Goal: Task Accomplishment & Management: Complete application form

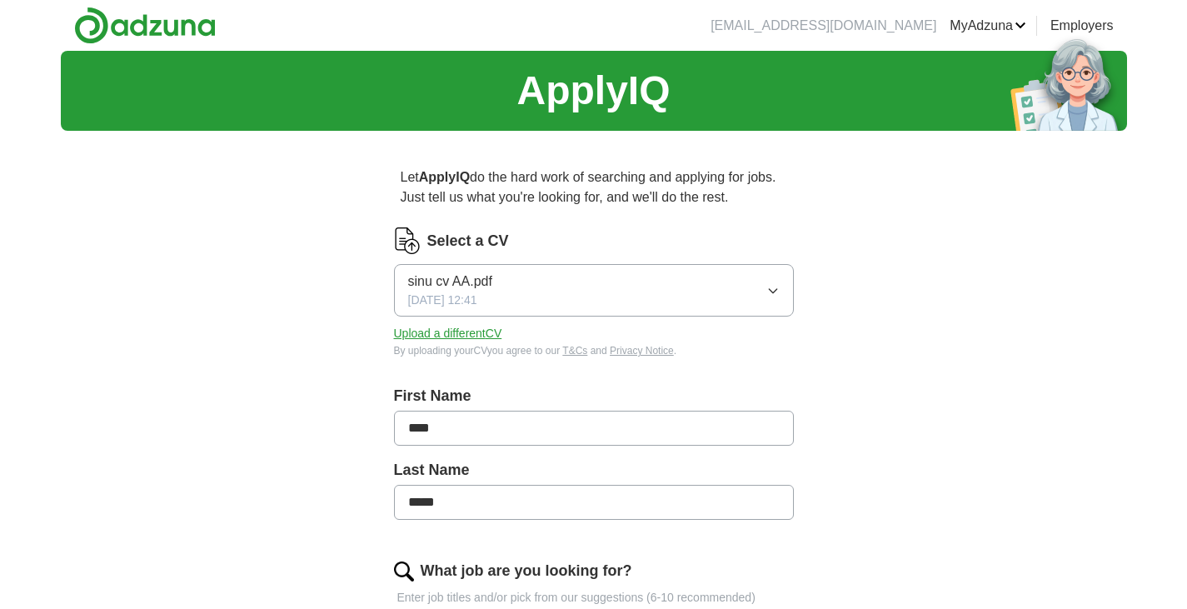
click at [769, 284] on icon "button" at bounding box center [773, 290] width 13 height 13
click at [476, 329] on button "Upload a different CV" at bounding box center [448, 333] width 108 height 17
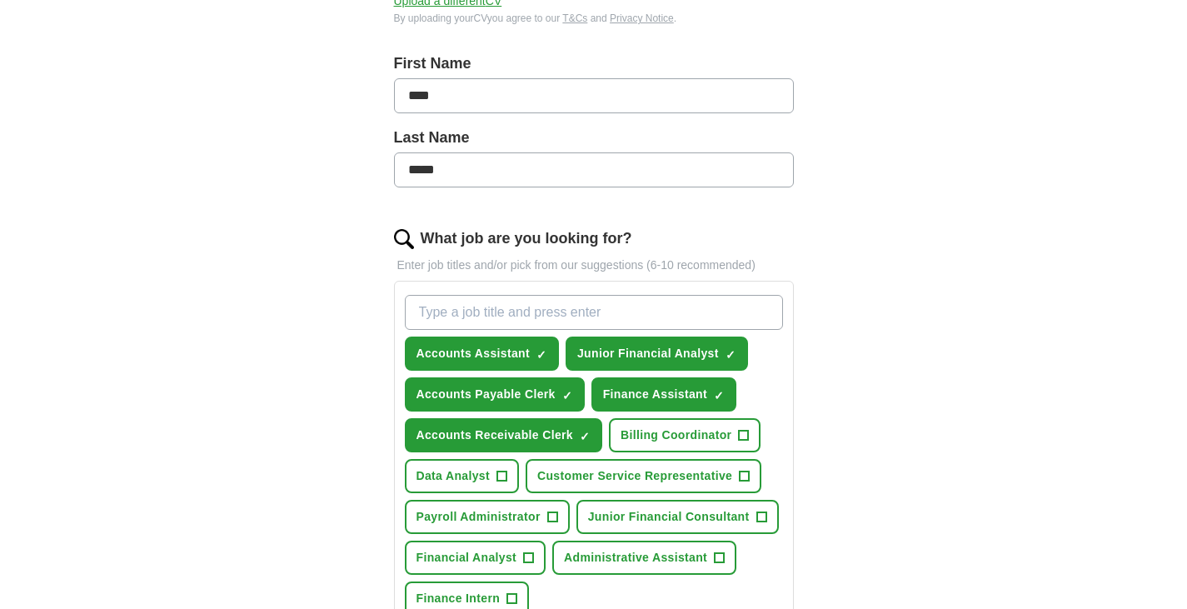
scroll to position [334, 0]
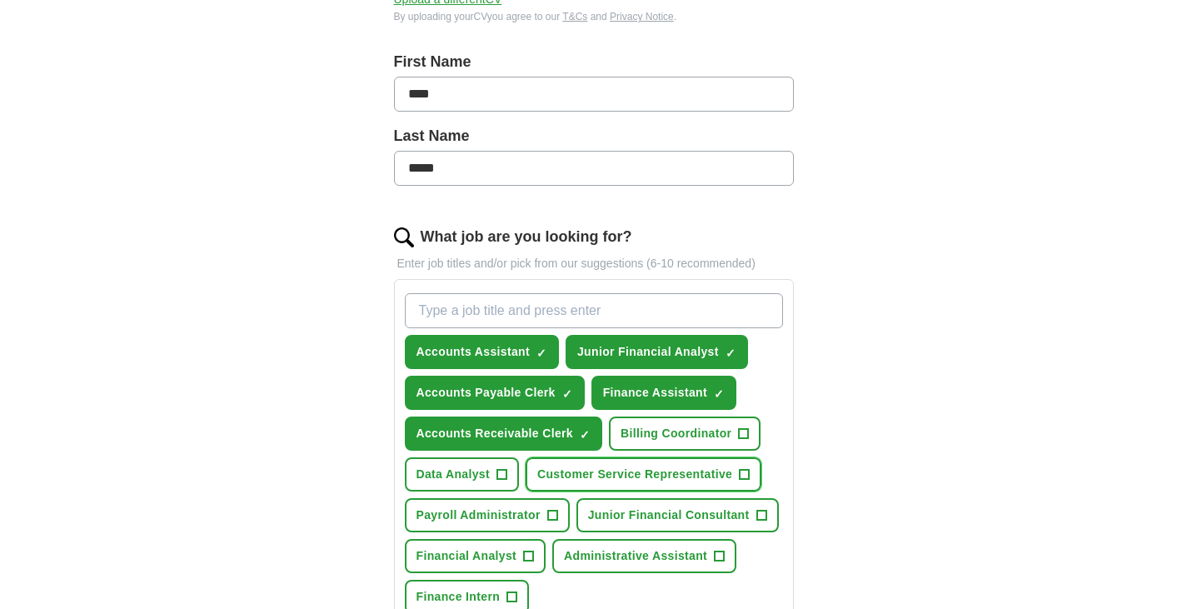
click at [537, 464] on button "Customer Service Representative +" at bounding box center [644, 474] width 236 height 34
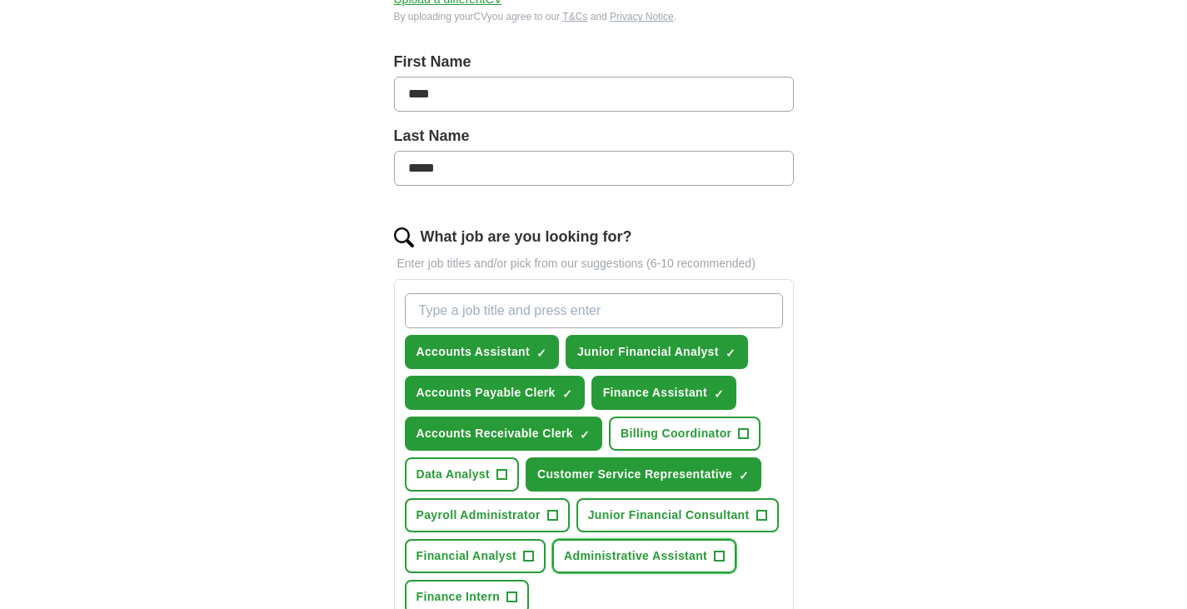
click at [593, 549] on span "Administrative Assistant" at bounding box center [635, 555] width 143 height 17
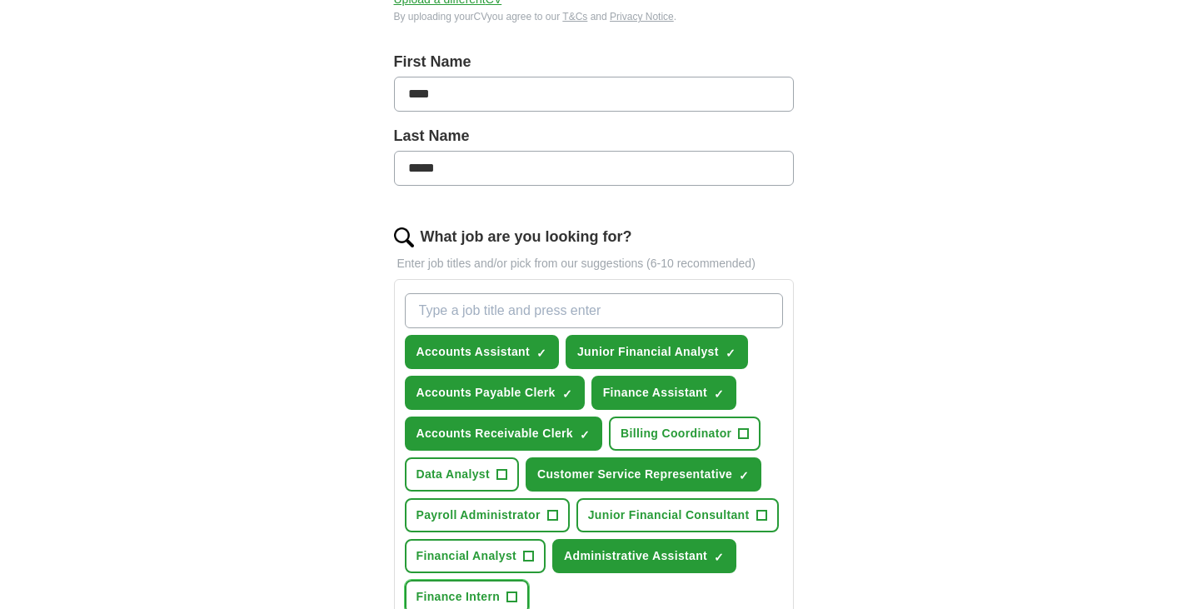
click at [457, 596] on span "Finance Intern" at bounding box center [459, 596] width 84 height 17
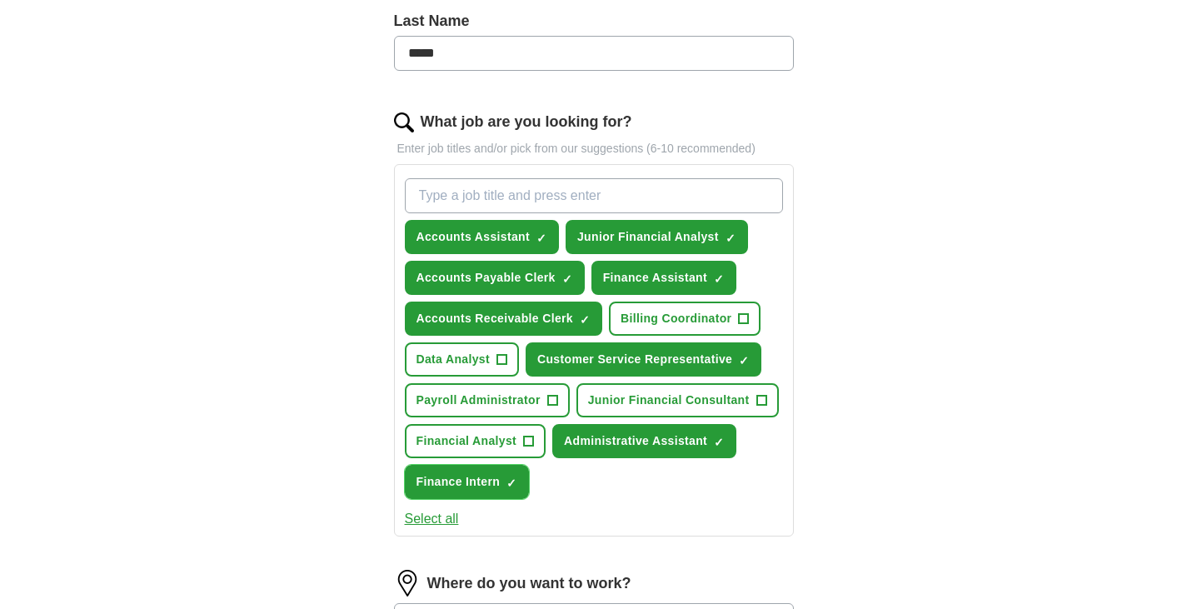
scroll to position [450, 0]
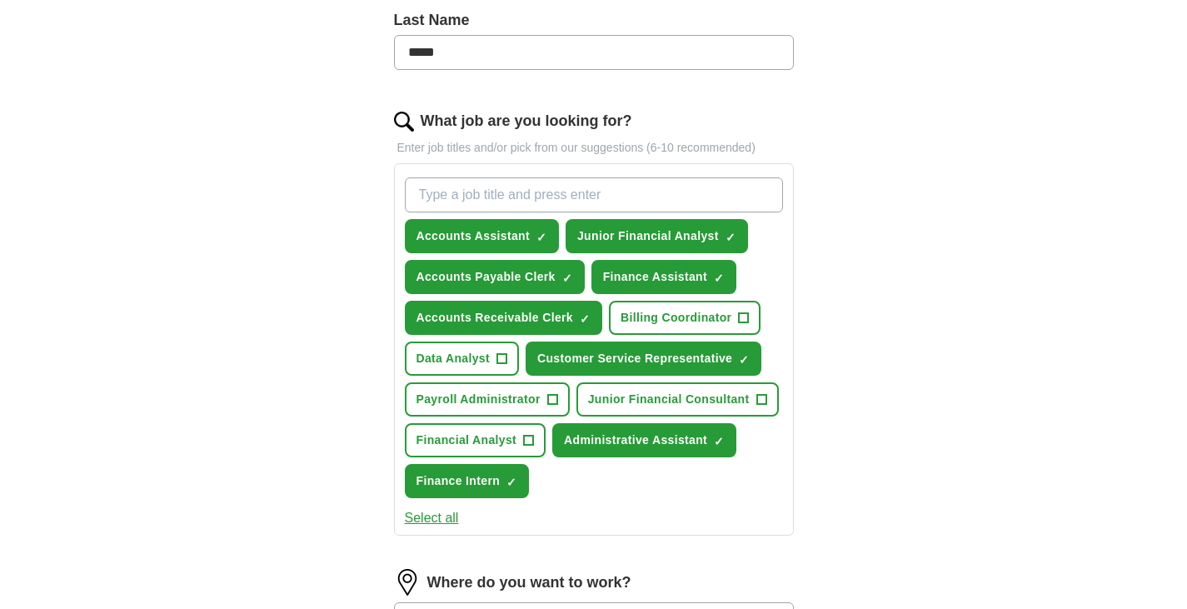
click at [452, 518] on button "Select all" at bounding box center [432, 518] width 54 height 20
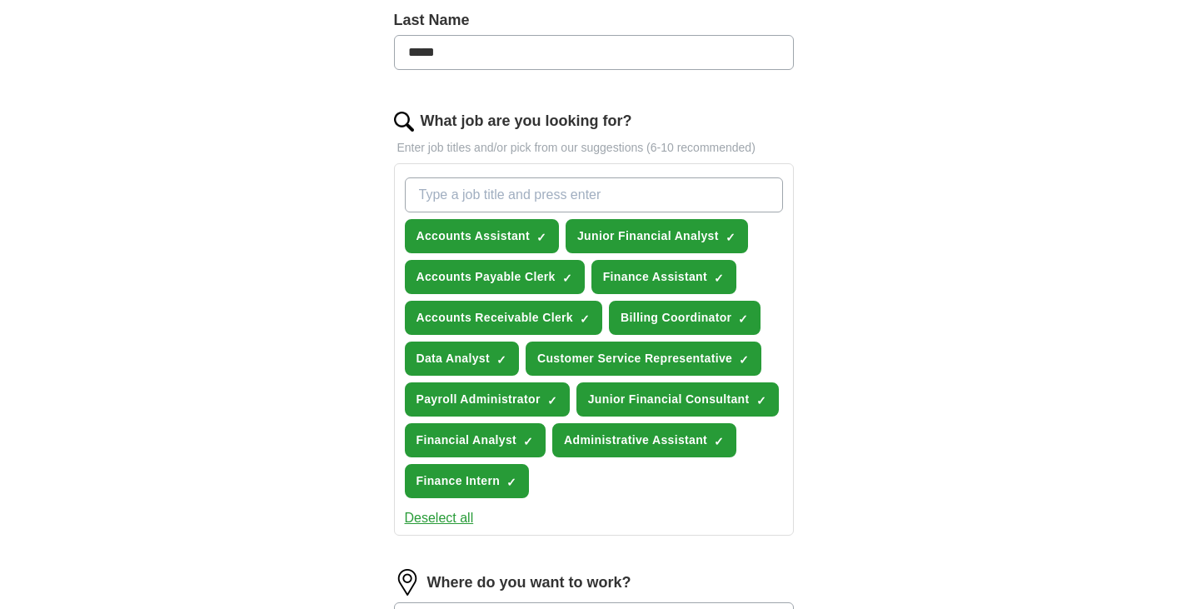
click at [555, 207] on input "What job are you looking for?" at bounding box center [594, 194] width 378 height 35
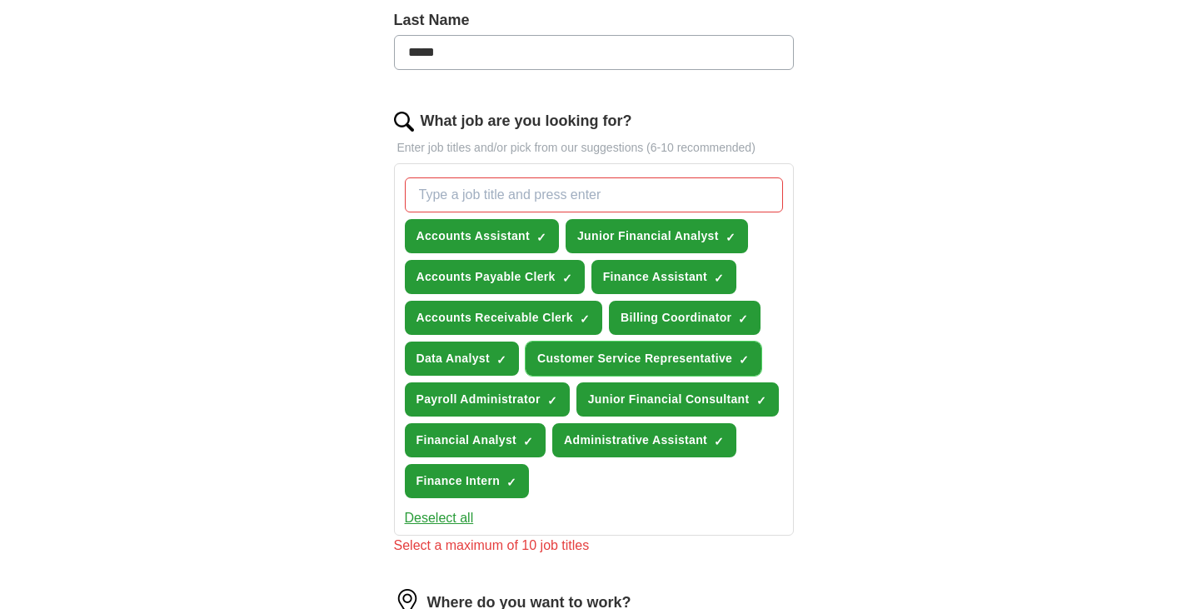
click at [0, 0] on span "×" at bounding box center [0, 0] width 0 height 0
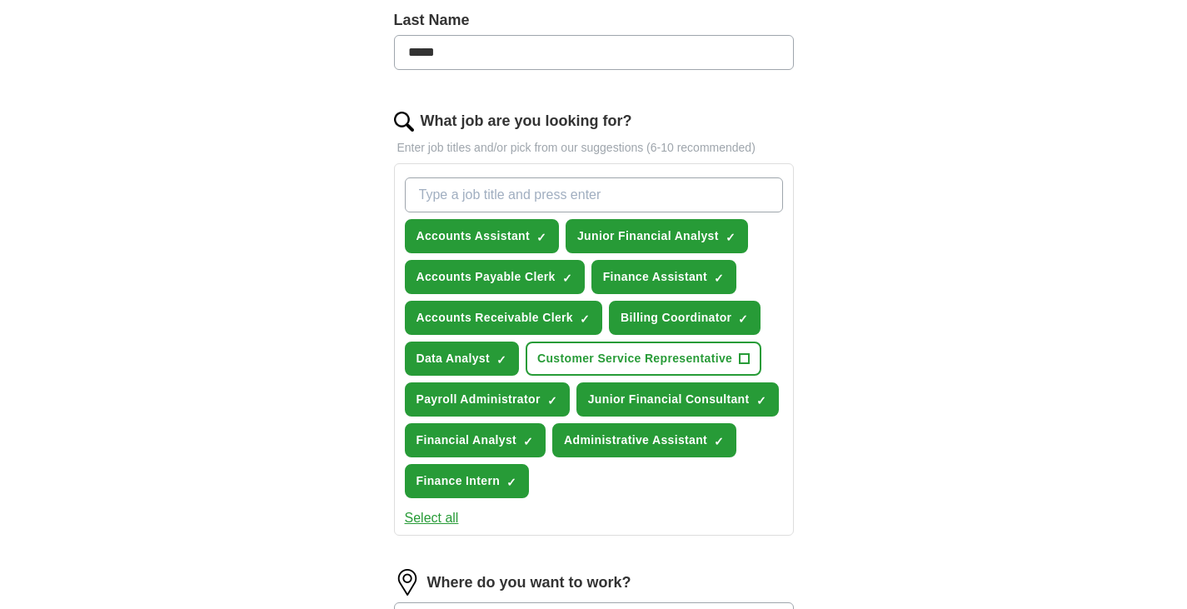
click at [627, 185] on input "What job are you looking for?" at bounding box center [594, 194] width 378 height 35
type input "S"
type input "C"
type input "customer servise advisor"
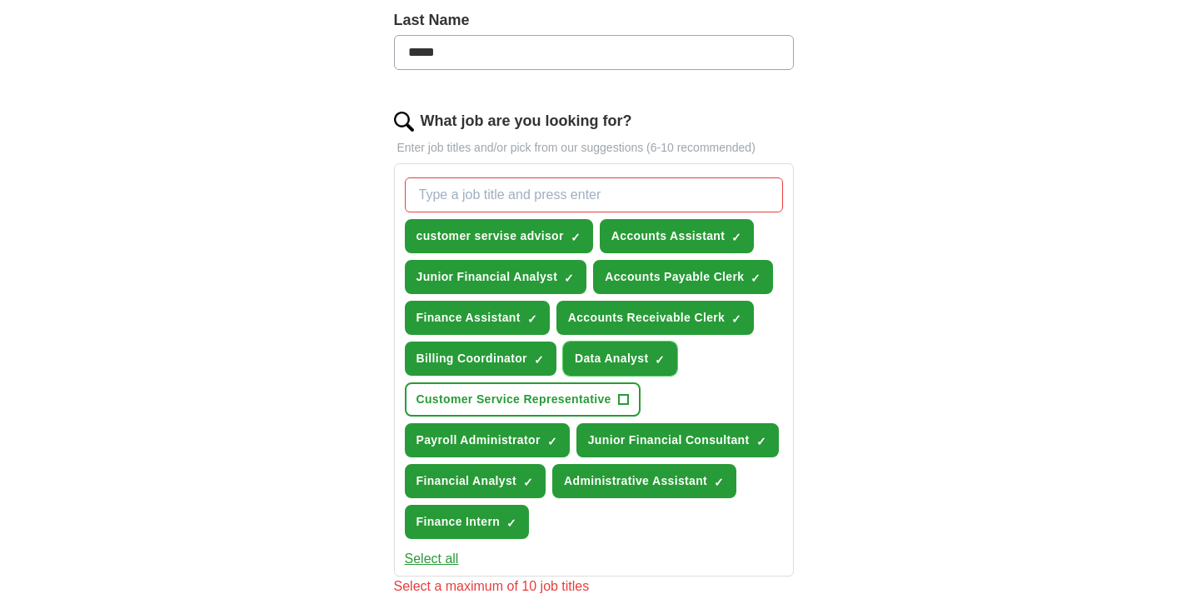
click at [666, 354] on button "Data Analyst ✓ ×" at bounding box center [620, 359] width 115 height 34
click at [545, 357] on button "Billing Coordinator ✓ ×" at bounding box center [481, 359] width 152 height 34
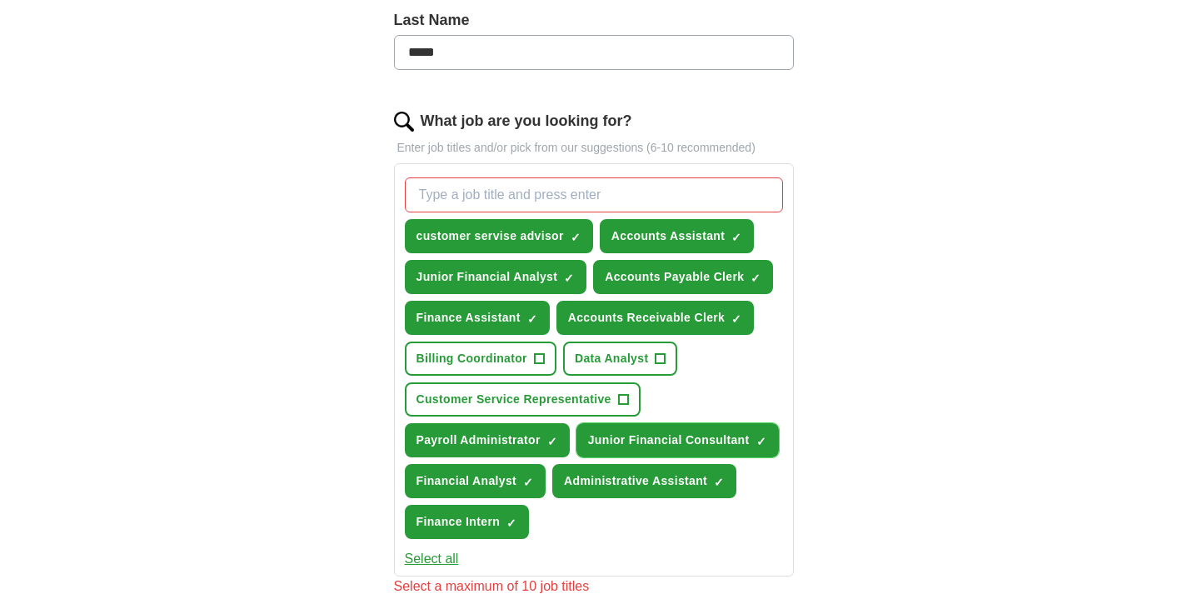
click at [0, 0] on span "×" at bounding box center [0, 0] width 0 height 0
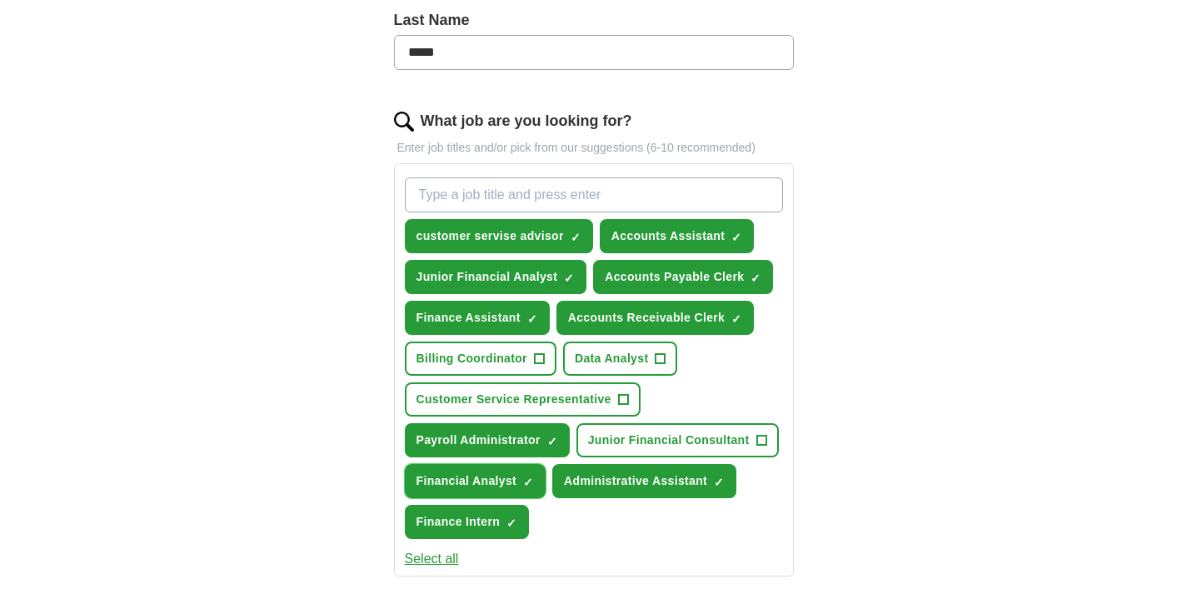
click at [537, 475] on button "Financial Analyst ✓ ×" at bounding box center [476, 481] width 142 height 34
click at [592, 199] on input "What job are you looking for?" at bounding box center [594, 194] width 378 height 35
paste input "Contact Centre Agent"
type input "Contact Centre Agent"
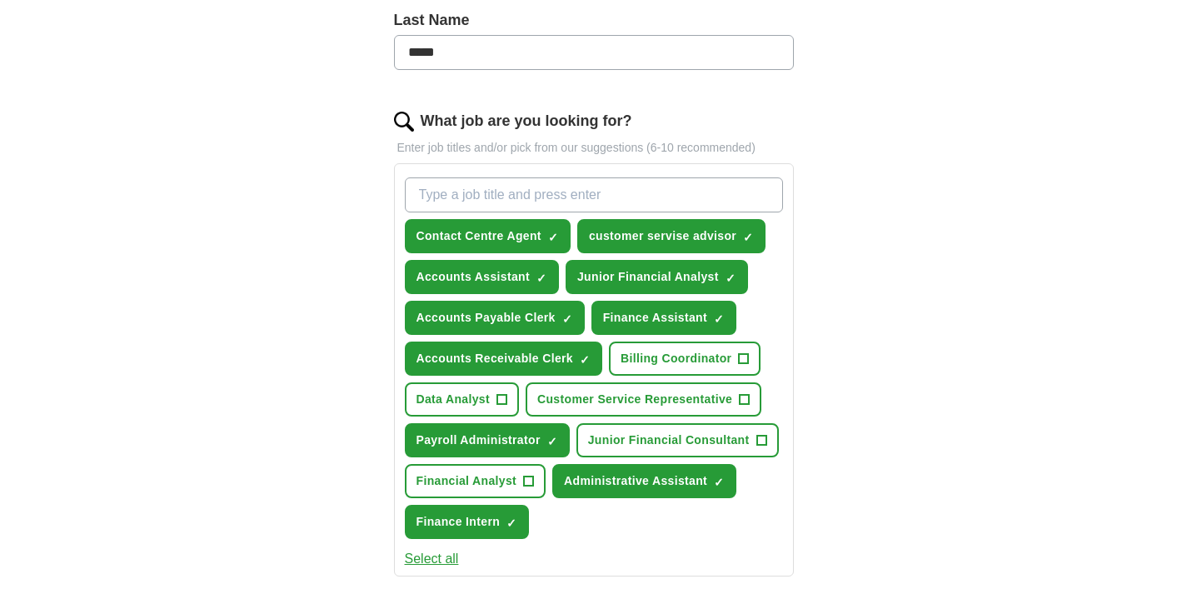
click at [596, 188] on input "What job are you looking for?" at bounding box center [594, 194] width 378 height 35
paste input "Payroll Assistant"
type input "Payroll Assistant"
click at [596, 188] on input "Payroll Assistant" at bounding box center [594, 194] width 378 height 35
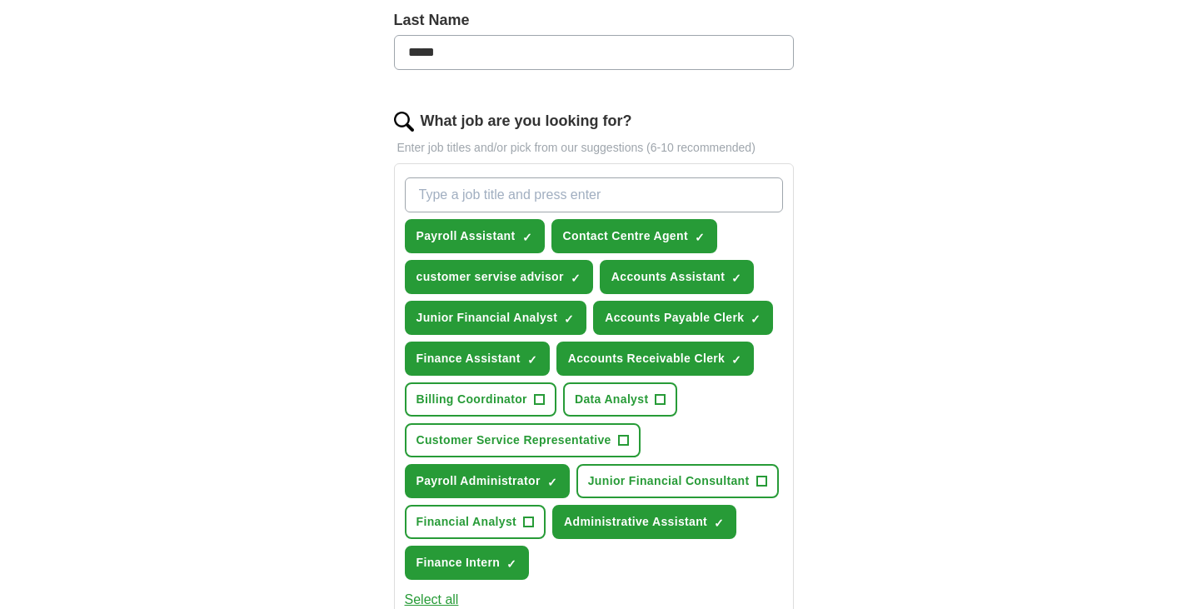
click at [640, 197] on input "What job are you looking for?" at bounding box center [594, 194] width 378 height 35
paste input "Front Office Assistant"
type input "Front Office Assistant"
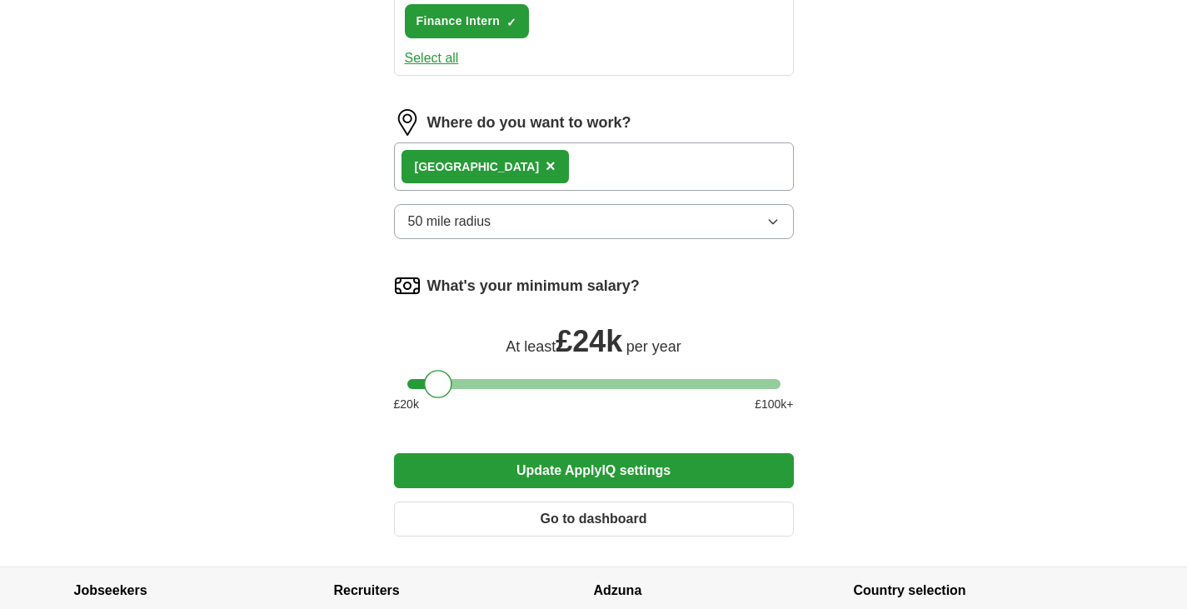
scroll to position [992, 0]
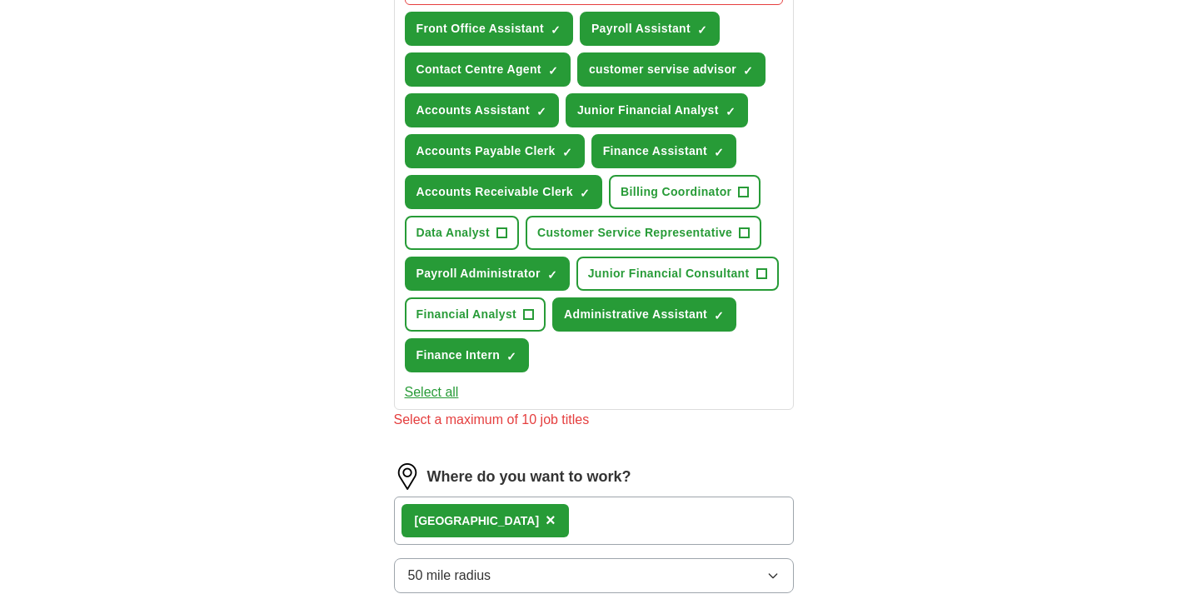
scroll to position [657, 0]
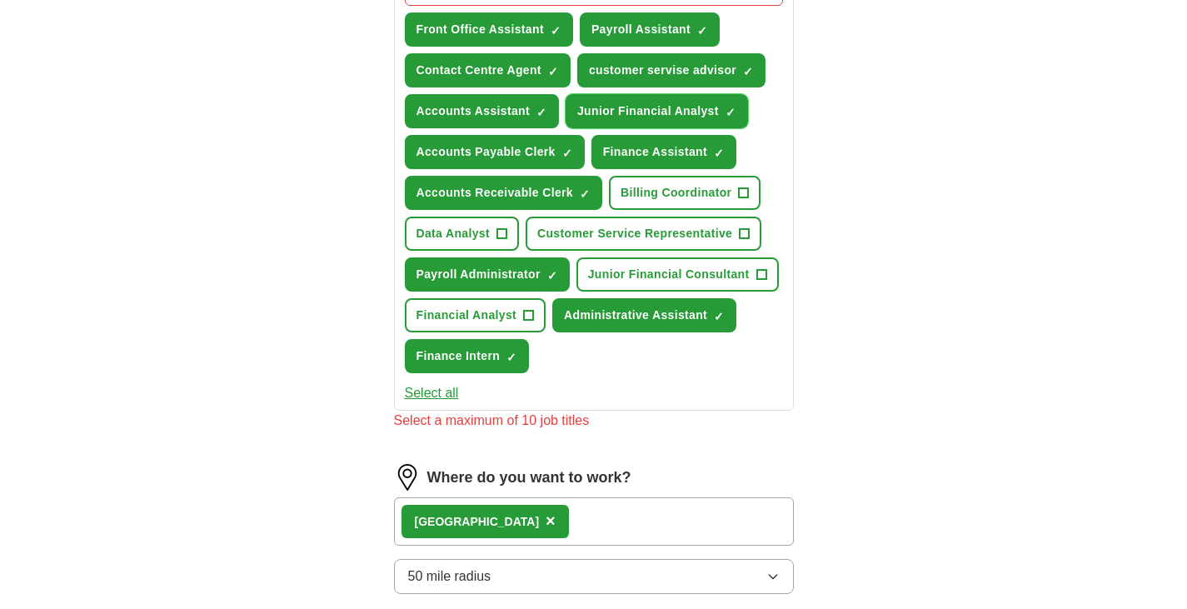
click at [0, 0] on span "×" at bounding box center [0, 0] width 0 height 0
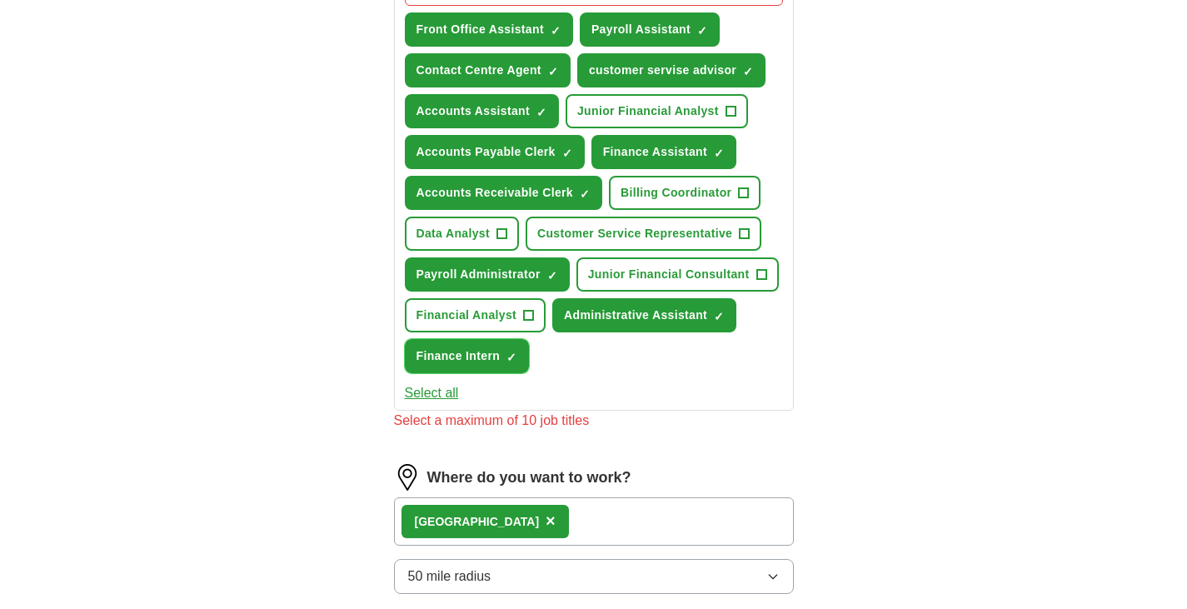
click at [0, 0] on span "×" at bounding box center [0, 0] width 0 height 0
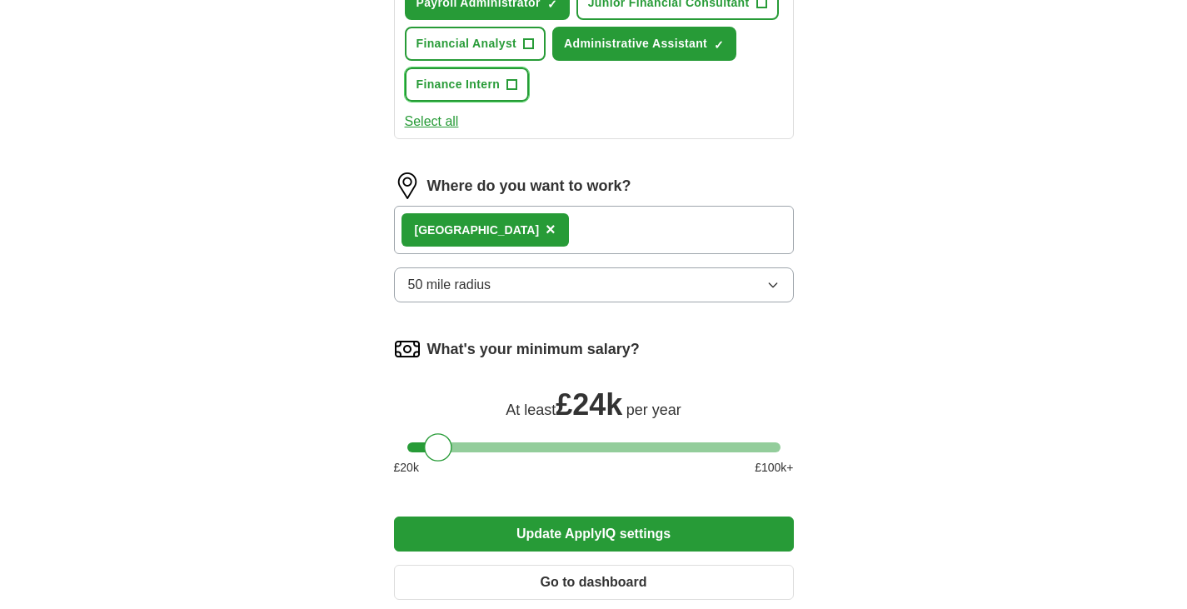
scroll to position [932, 0]
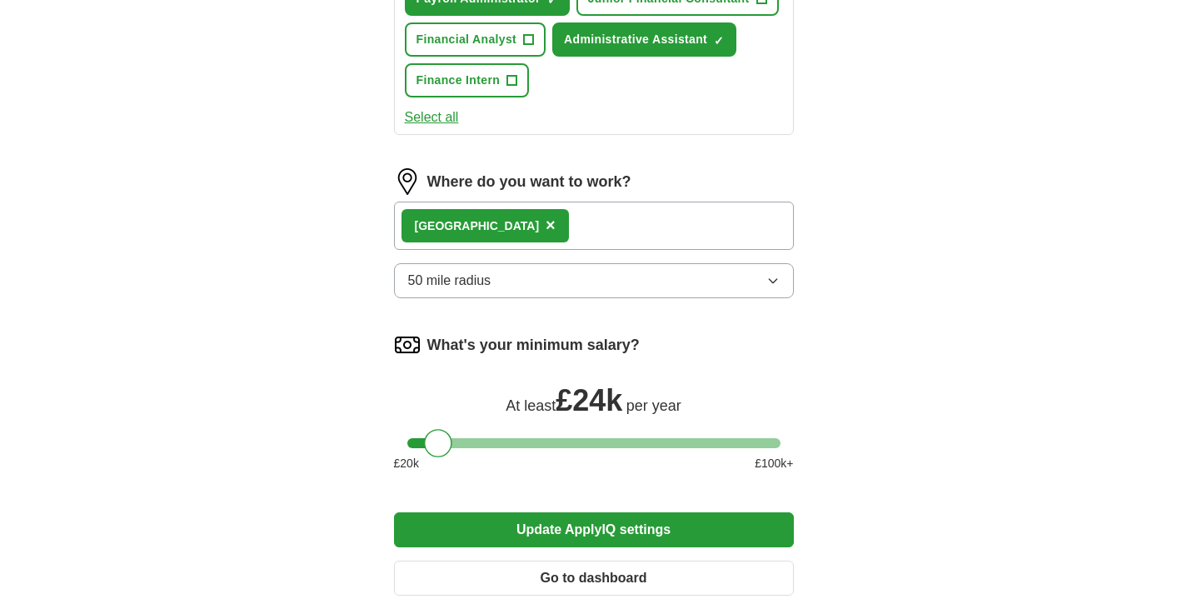
click at [565, 527] on button "Update ApplyIQ settings" at bounding box center [594, 529] width 400 height 35
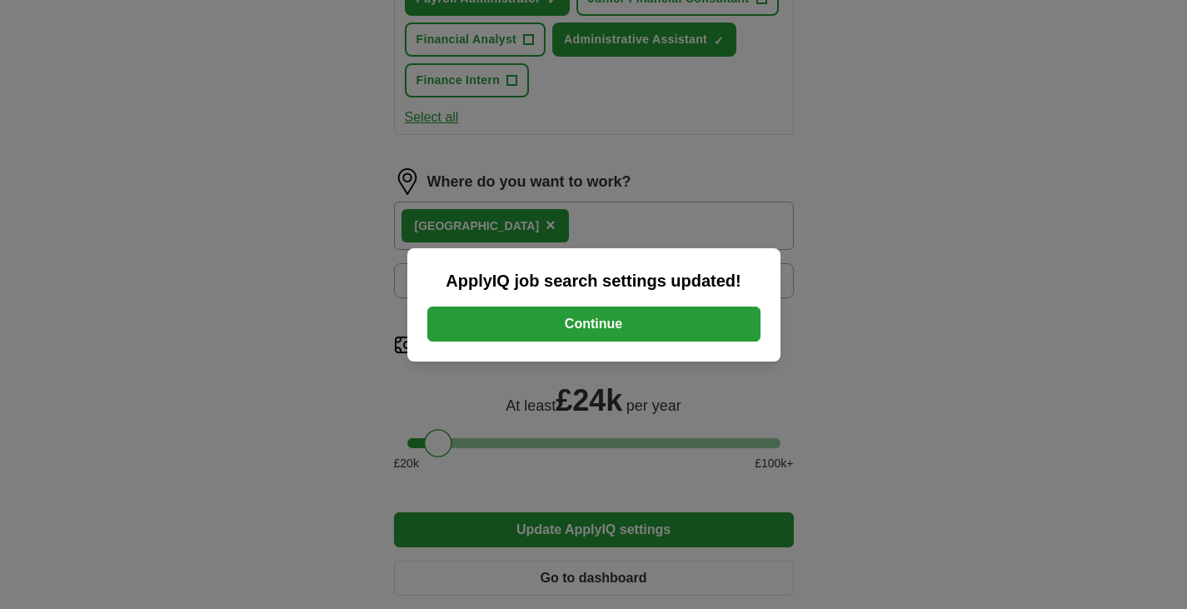
click at [599, 319] on button "Continue" at bounding box center [593, 324] width 333 height 35
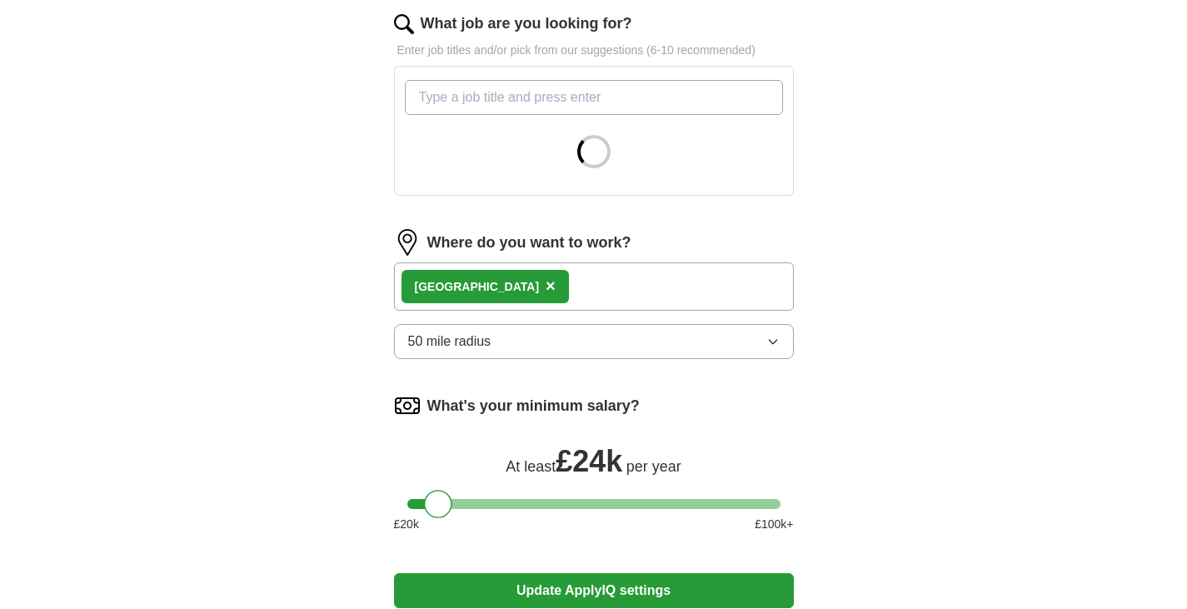
scroll to position [548, 0]
click at [787, 333] on button "50 mile radius" at bounding box center [594, 340] width 400 height 35
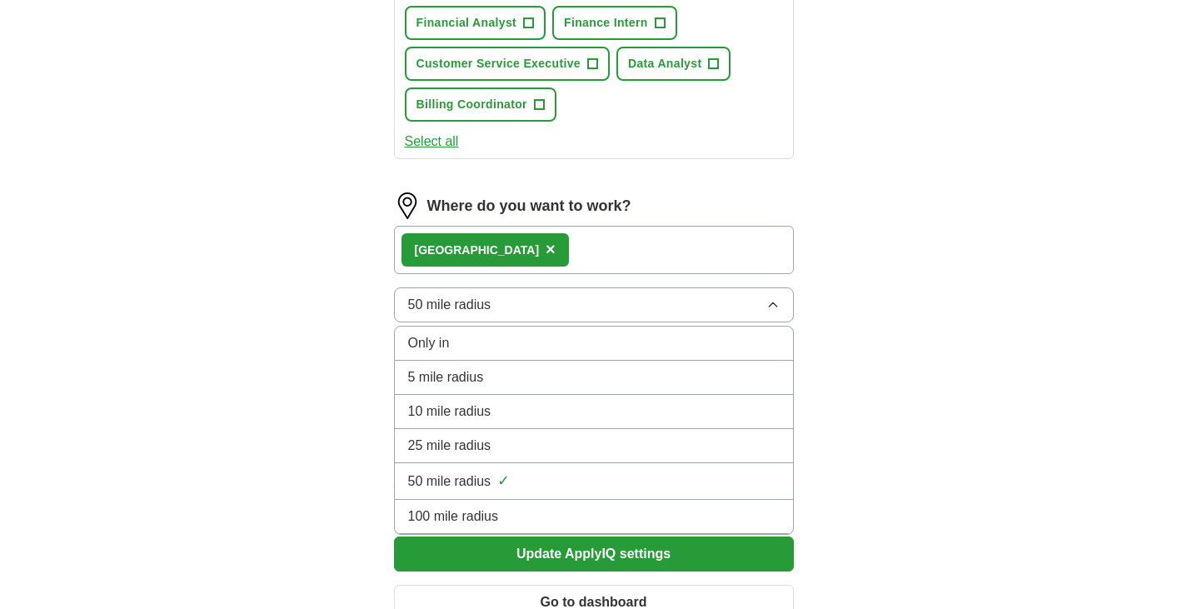
scroll to position [871, 0]
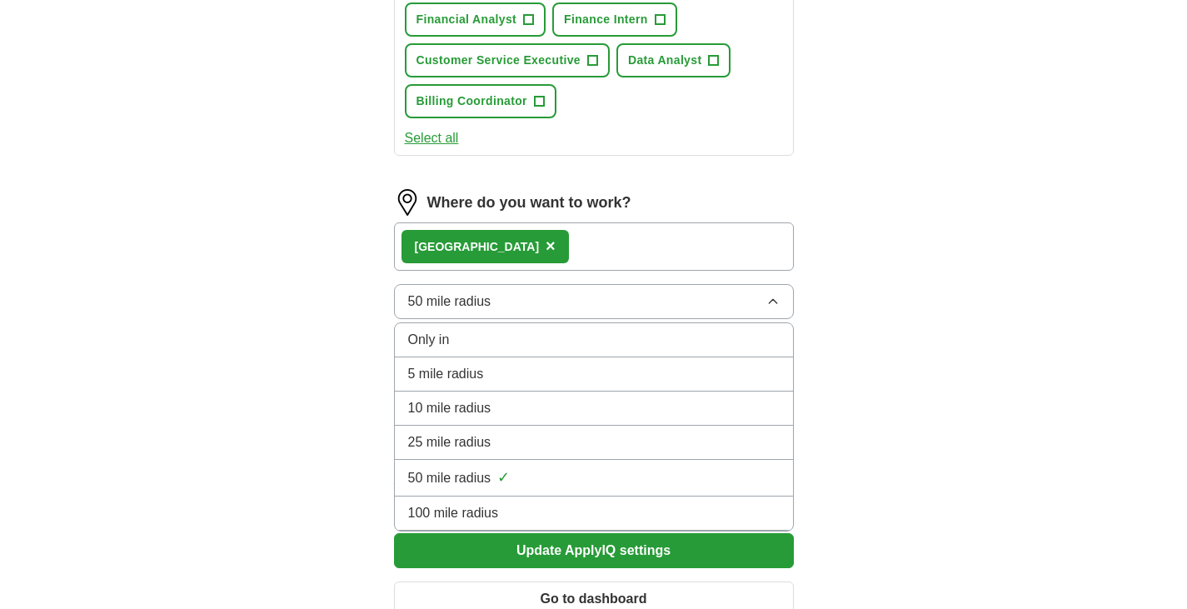
click at [745, 519] on div "100 mile radius" at bounding box center [594, 513] width 372 height 20
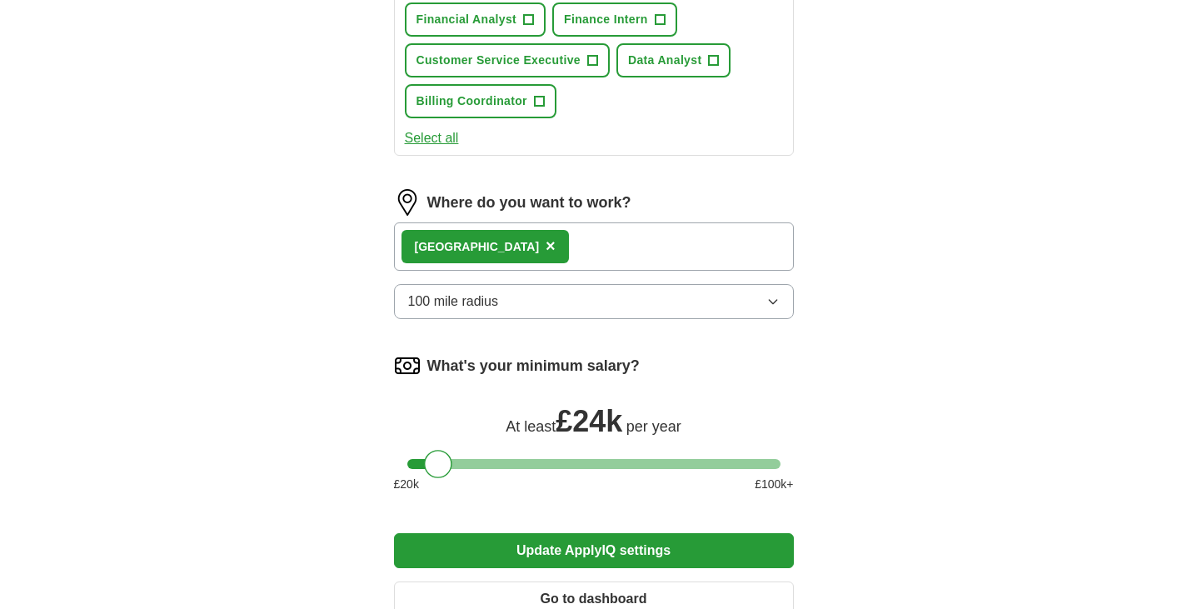
click at [721, 558] on button "Update ApplyIQ settings" at bounding box center [594, 550] width 400 height 35
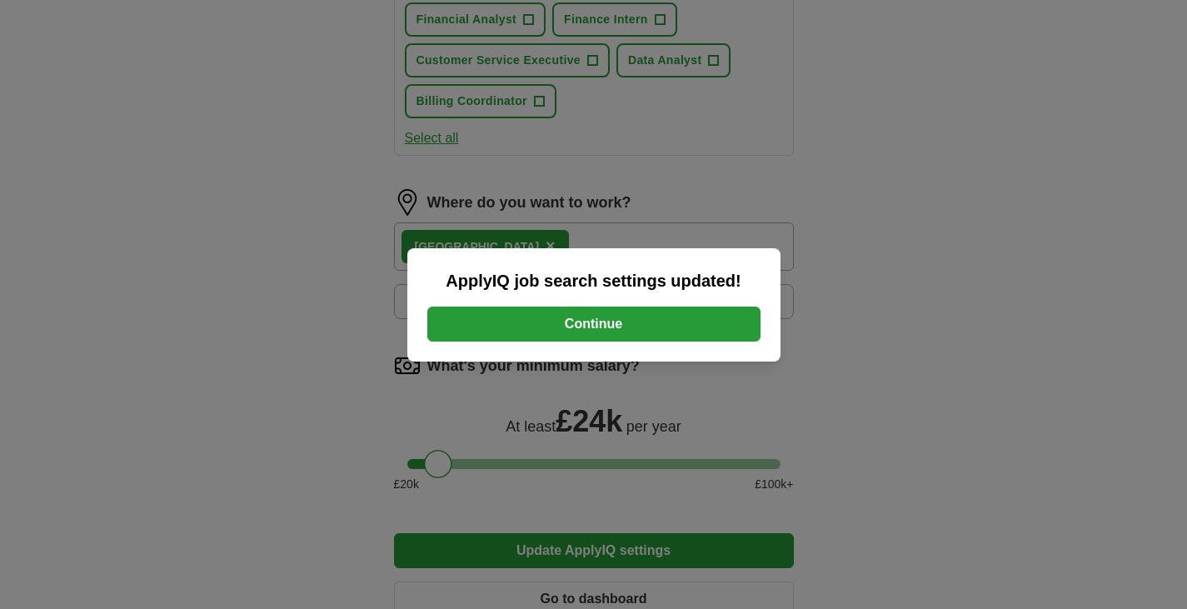
click at [710, 327] on button "Continue" at bounding box center [593, 324] width 333 height 35
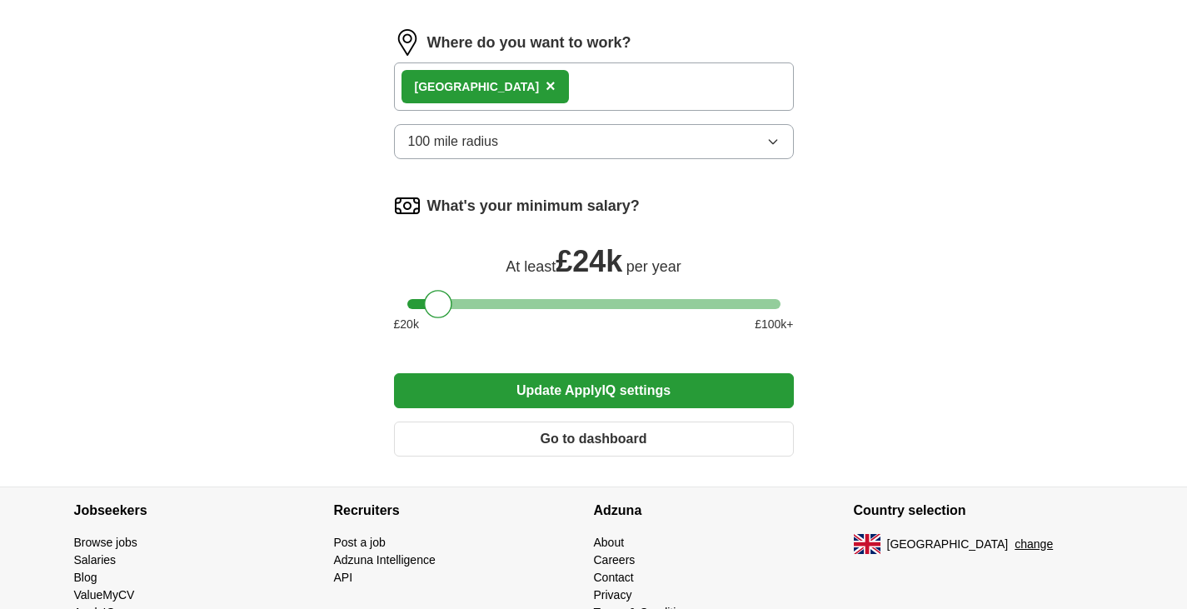
scroll to position [968, 0]
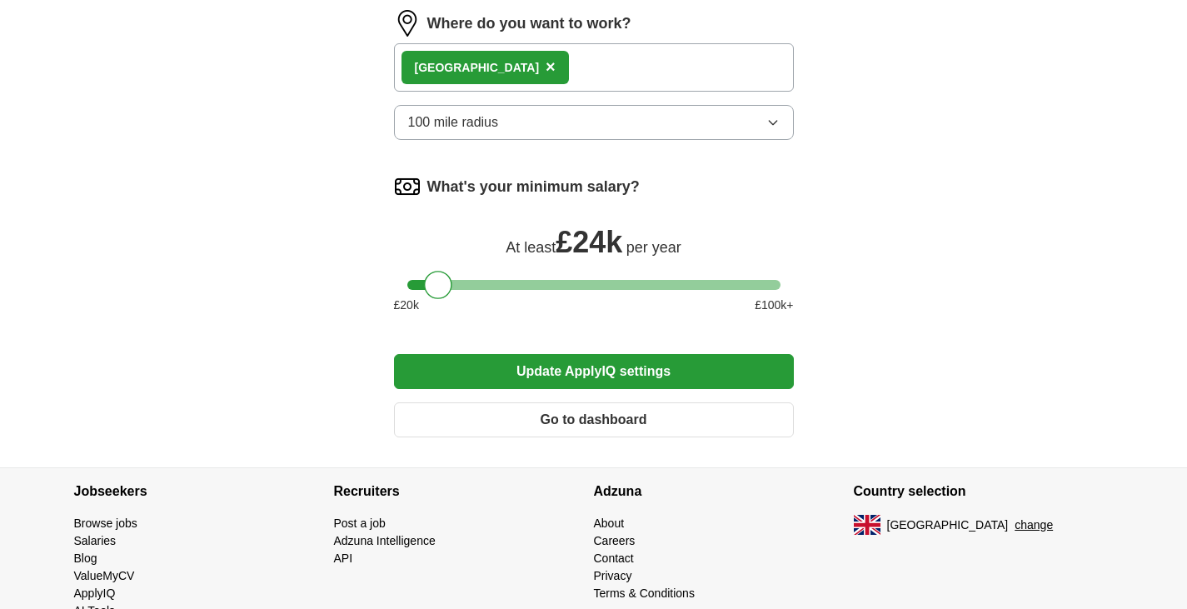
click at [447, 386] on button "Update ApplyIQ settings" at bounding box center [594, 371] width 400 height 35
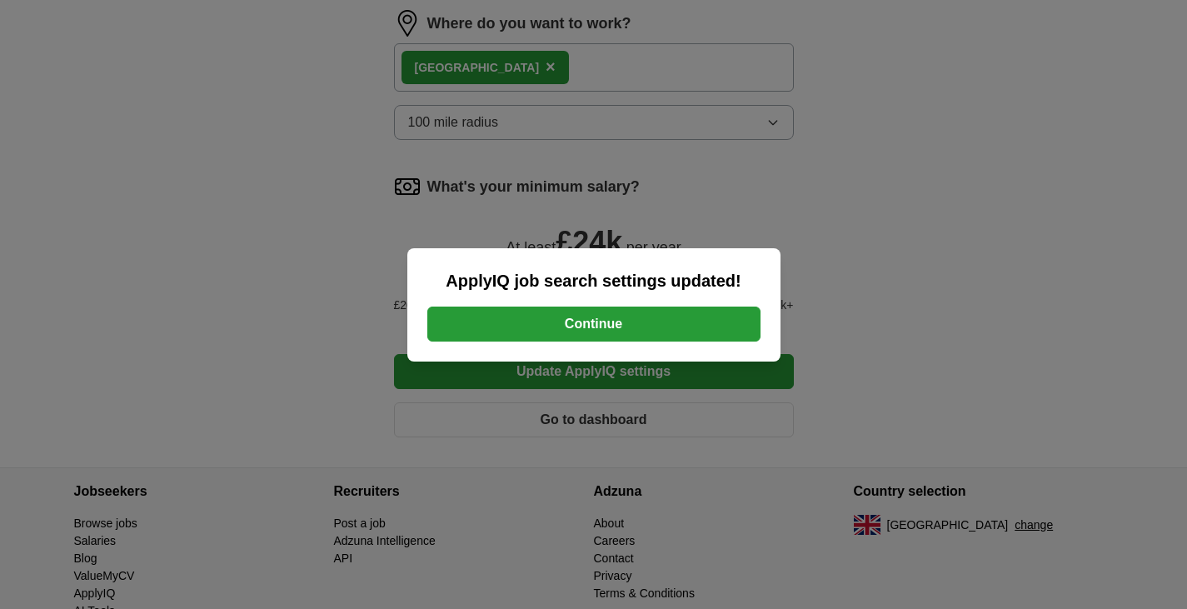
click at [498, 332] on button "Continue" at bounding box center [593, 324] width 333 height 35
